Goal: Task Accomplishment & Management: Use online tool/utility

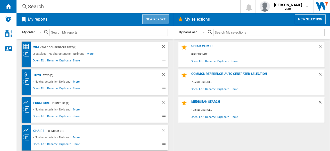
click at [151, 17] on button "New report" at bounding box center [155, 19] width 27 height 10
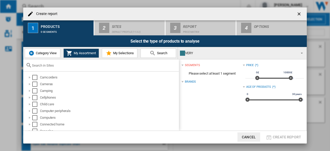
click at [49, 53] on span "Category View" at bounding box center [46, 53] width 22 height 4
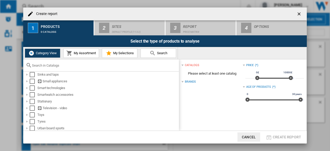
scroll to position [392, 0]
click at [300, 13] on ng-md-icon "getI18NText('BUTTONS.CLOSE_DIALOG')" at bounding box center [300, 14] width 6 height 6
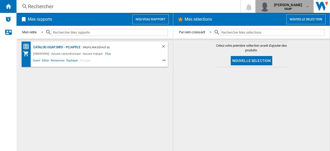
click at [277, 12] on button "[PERSON_NAME] UGAP" at bounding box center [285, 6] width 58 height 13
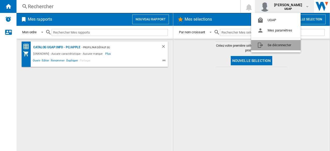
click at [269, 40] on button "Se déconnecter" at bounding box center [276, 45] width 50 height 10
